Goal: Transaction & Acquisition: Purchase product/service

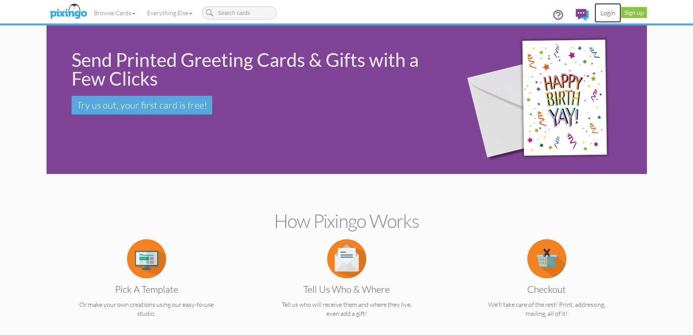
click at [603, 11] on link "Login" at bounding box center [607, 13] width 27 height 20
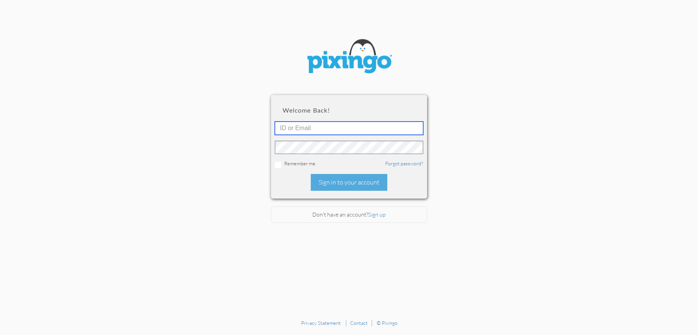
type input "4892"
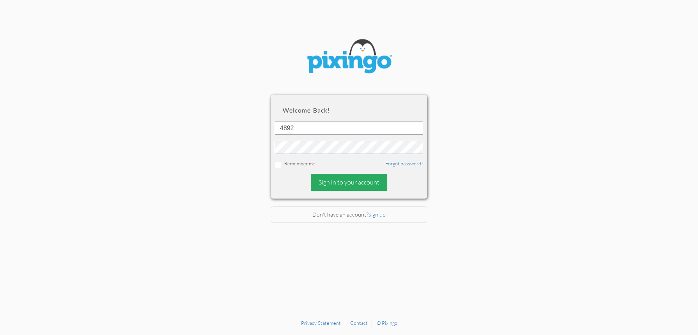
click at [344, 183] on div "Sign in to your account" at bounding box center [349, 182] width 77 height 17
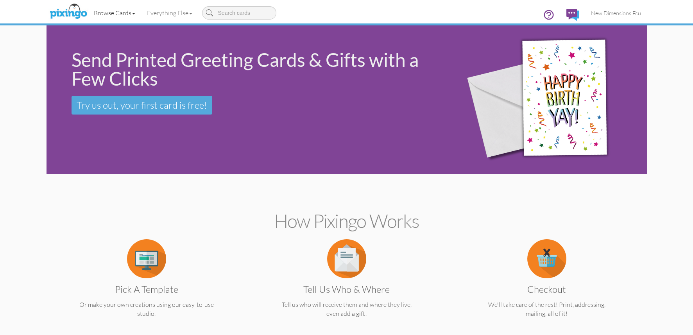
click at [132, 13] on link "Browse Cards" at bounding box center [114, 13] width 53 height 20
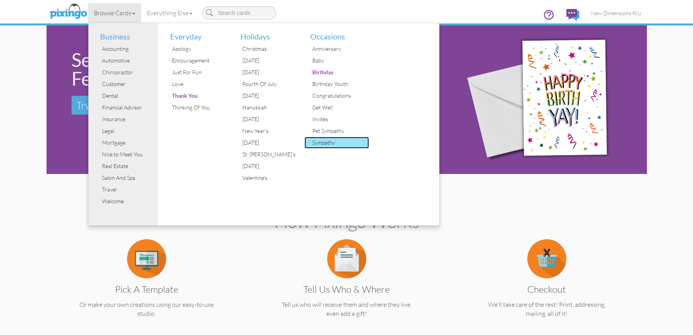
click at [327, 143] on div "Sympathy" at bounding box center [339, 143] width 59 height 12
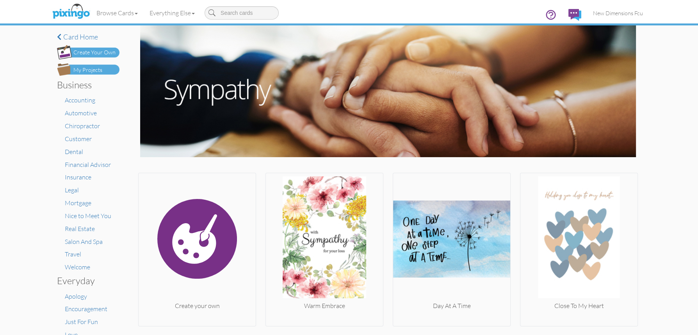
click at [78, 68] on div "My Projects" at bounding box center [87, 70] width 29 height 8
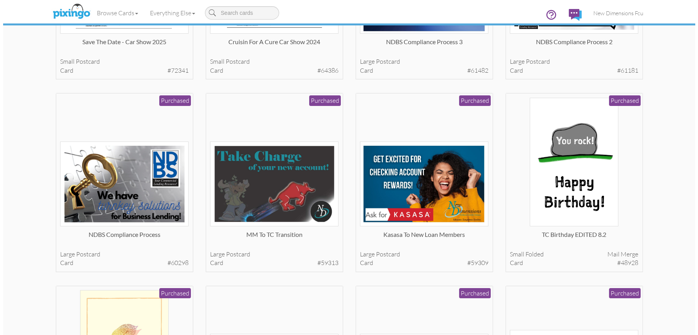
scroll to position [234, 0]
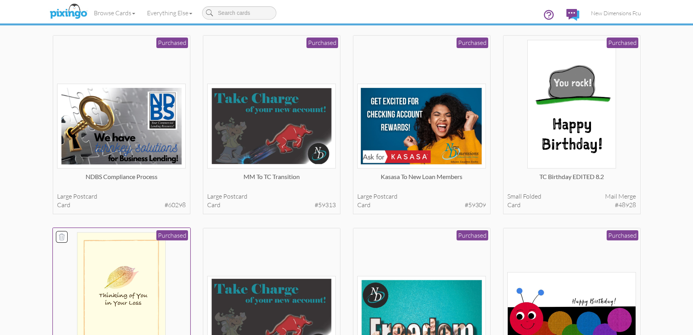
click at [137, 267] on img at bounding box center [121, 296] width 89 height 129
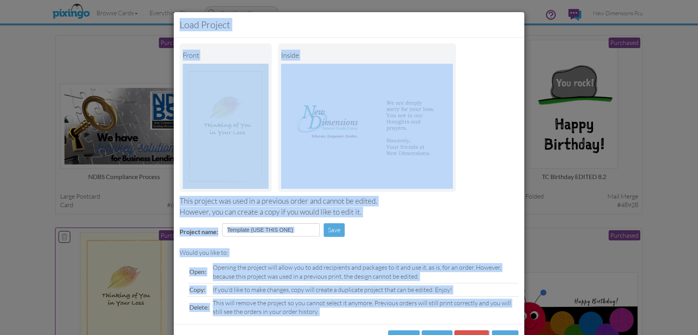
click at [137, 267] on div "Load Project Front inside This project was used in a previous order and cannot …" at bounding box center [349, 167] width 698 height 335
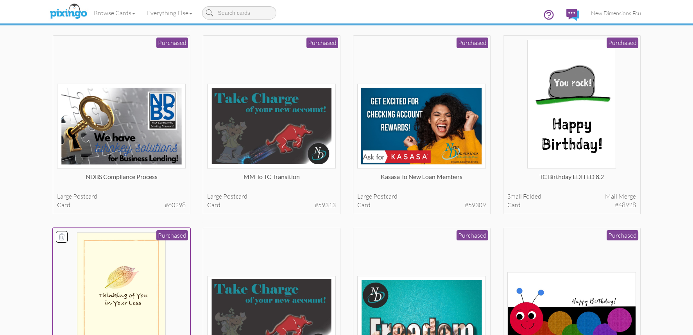
click at [145, 300] on img at bounding box center [121, 296] width 89 height 129
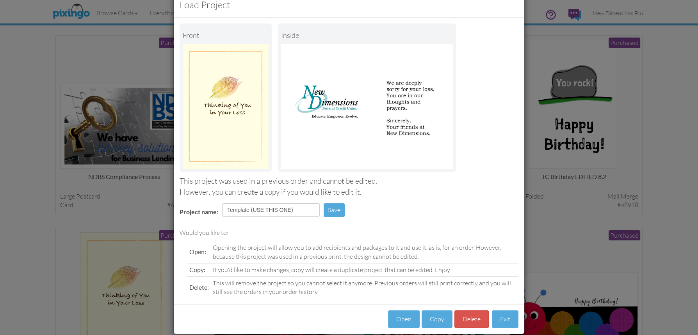
scroll to position [30, 0]
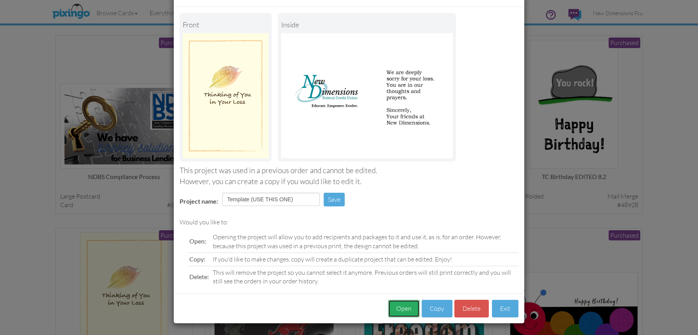
click at [404, 307] on button "Open" at bounding box center [404, 309] width 32 height 18
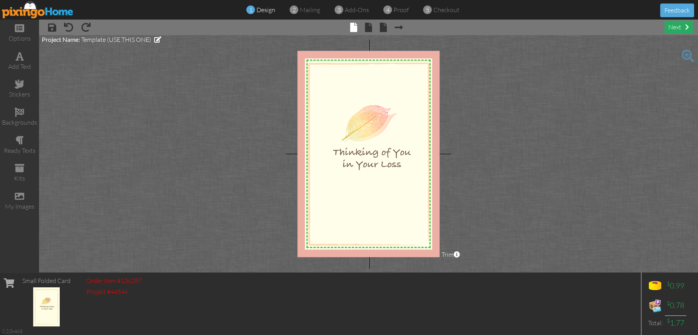
click at [676, 26] on div "next" at bounding box center [679, 27] width 29 height 13
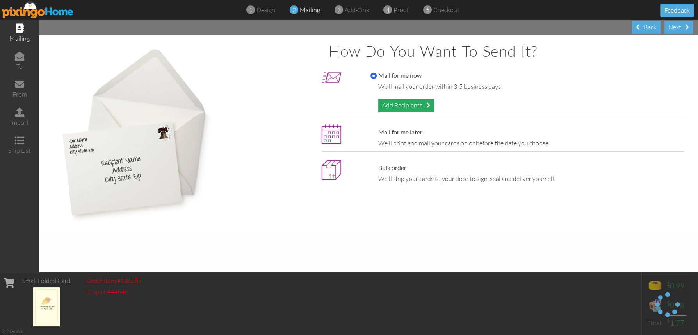
click at [418, 107] on div "Add Recipients" at bounding box center [407, 105] width 56 height 13
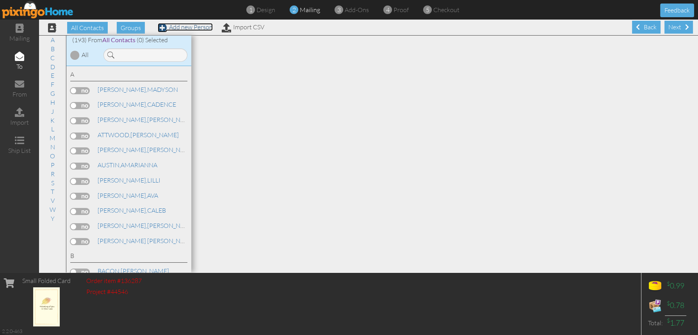
click at [207, 30] on link "Add new Person" at bounding box center [185, 27] width 55 height 8
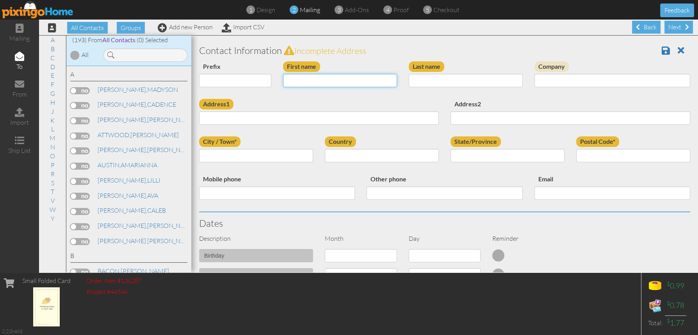
paste input "[PERSON_NAME]"
type input "[PERSON_NAME]"
click at [418, 77] on input "Last name" at bounding box center [466, 80] width 114 height 13
paste input "[PERSON_NAME]"
type input "[PERSON_NAME]"
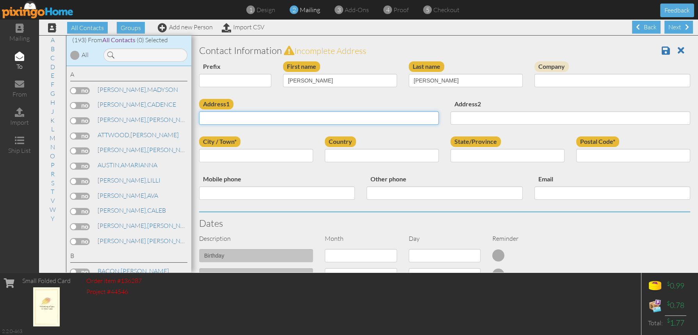
click at [230, 116] on input "Address1" at bounding box center [319, 117] width 240 height 13
paste input "[STREET_ADDRESS][PERSON_NAME]"
type input "[STREET_ADDRESS][PERSON_NAME]"
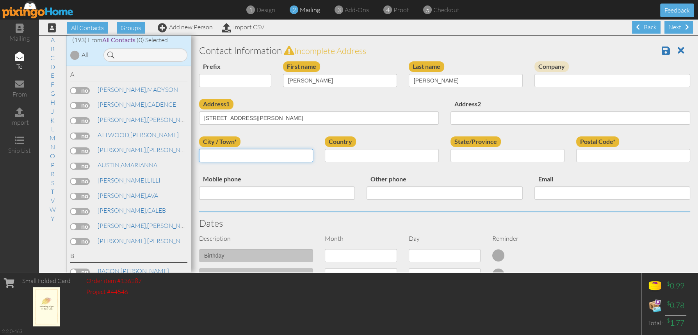
click at [244, 151] on input "City / Town*" at bounding box center [256, 155] width 114 height 13
paste input "[GEOGRAPHIC_DATA]"
type input "[GEOGRAPHIC_DATA]"
select select "object:3112"
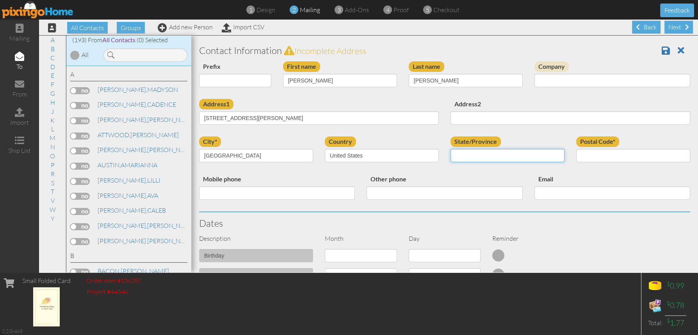
select select "object:3382"
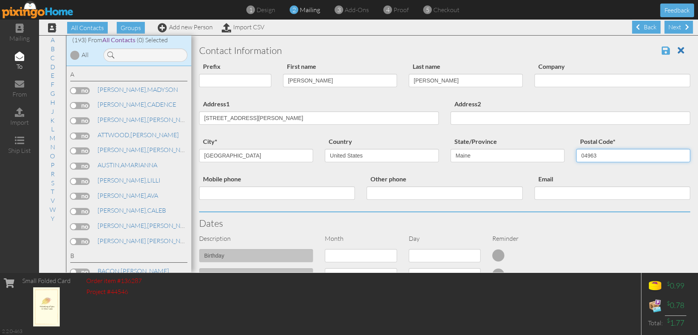
type input "04963"
click at [662, 49] on span at bounding box center [666, 50] width 8 height 9
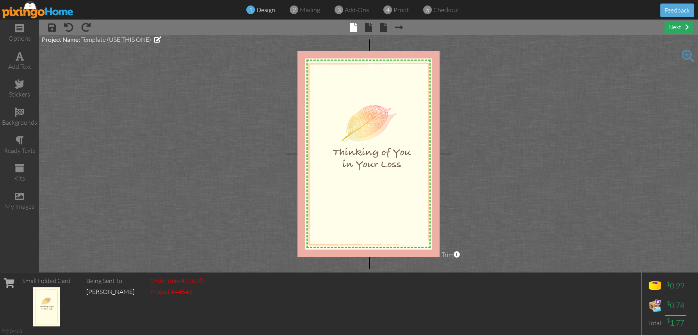
click at [681, 28] on div "next" at bounding box center [679, 27] width 29 height 13
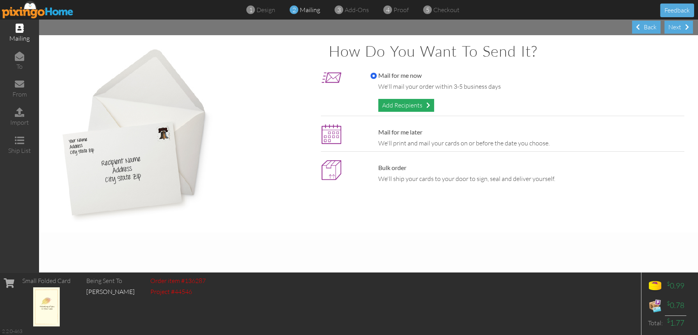
click at [402, 106] on div "Add Recipients" at bounding box center [407, 105] width 56 height 13
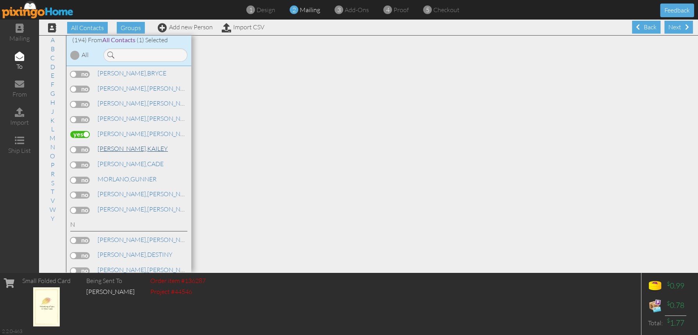
scroll to position [2031, 0]
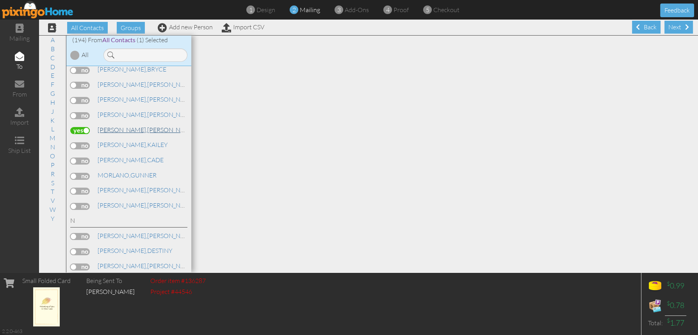
click at [124, 134] on span "MCLEAN," at bounding box center [123, 130] width 50 height 8
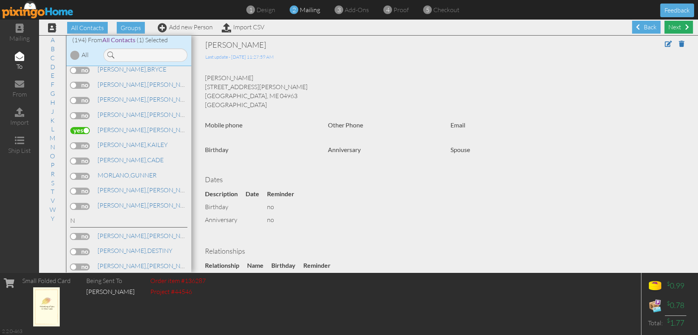
click at [677, 29] on div "Next" at bounding box center [679, 27] width 29 height 13
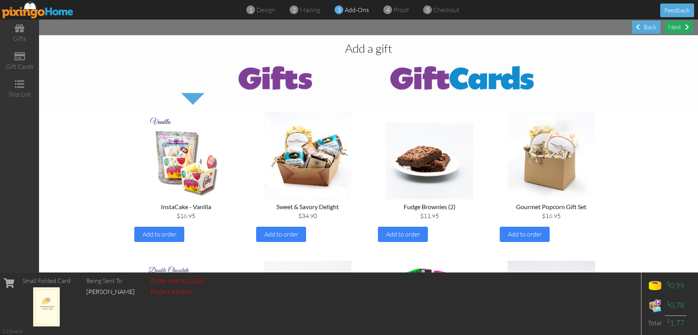
click at [678, 29] on div "Next" at bounding box center [679, 27] width 29 height 13
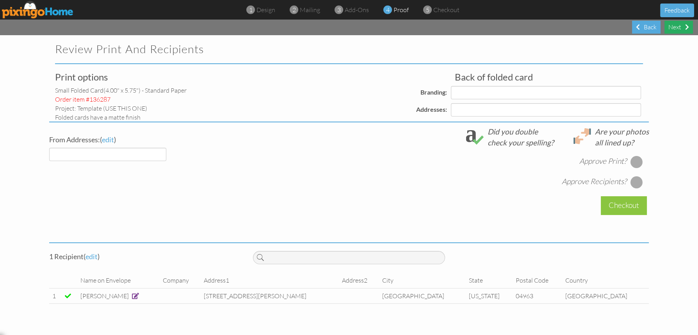
select select "object:1982"
select select "object:1985"
select select "object:1987"
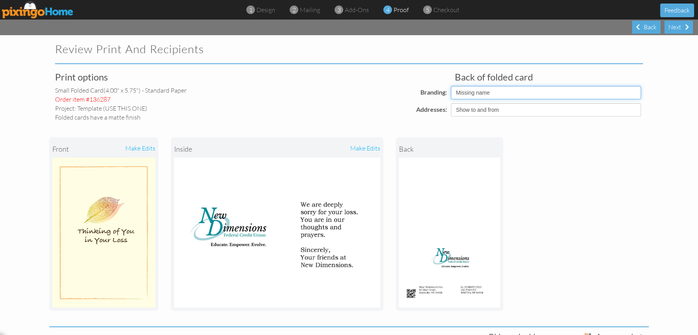
click at [478, 96] on select "Pixingo Default Profile Missing name" at bounding box center [546, 92] width 190 height 13
click at [451, 86] on select "Pixingo Default Profile Missing name" at bounding box center [546, 92] width 190 height 13
click at [464, 93] on select "Pixingo Default Profile Missing name" at bounding box center [546, 92] width 190 height 13
select select "object:1985"
click at [451, 86] on select "Pixingo Default Profile Missing name" at bounding box center [546, 92] width 190 height 13
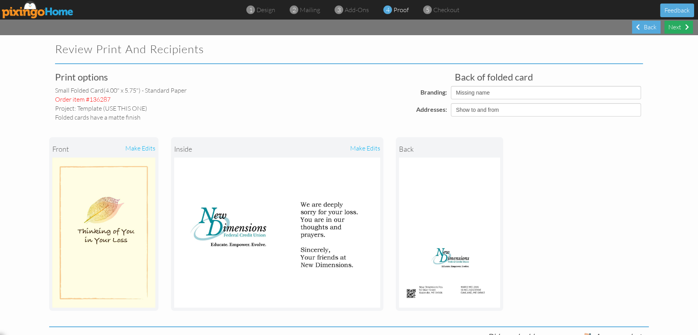
click at [675, 27] on div "Next" at bounding box center [679, 27] width 29 height 13
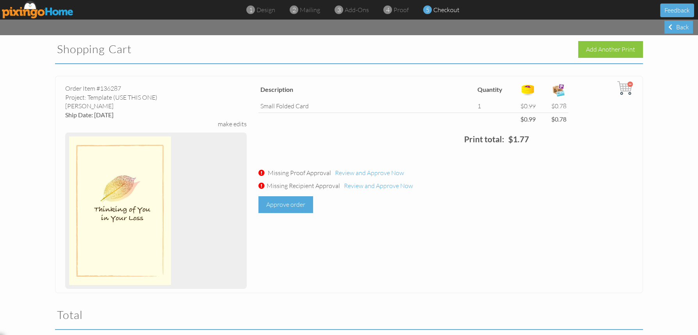
click at [282, 204] on div "Approve order" at bounding box center [286, 204] width 55 height 17
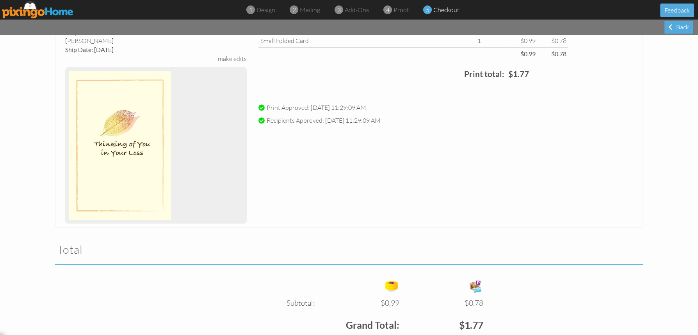
scroll to position [168, 0]
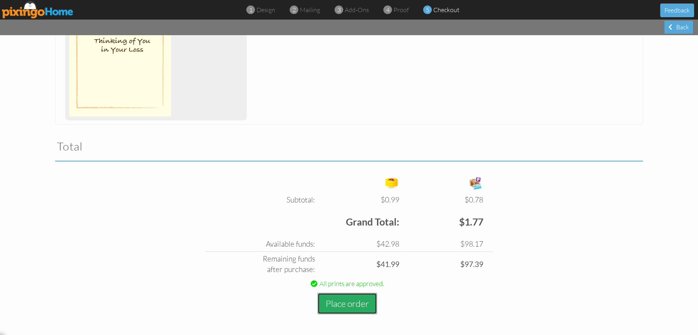
click at [344, 302] on button "Place order" at bounding box center [348, 303] width 60 height 21
